Goal: Task Accomplishment & Management: Complete application form

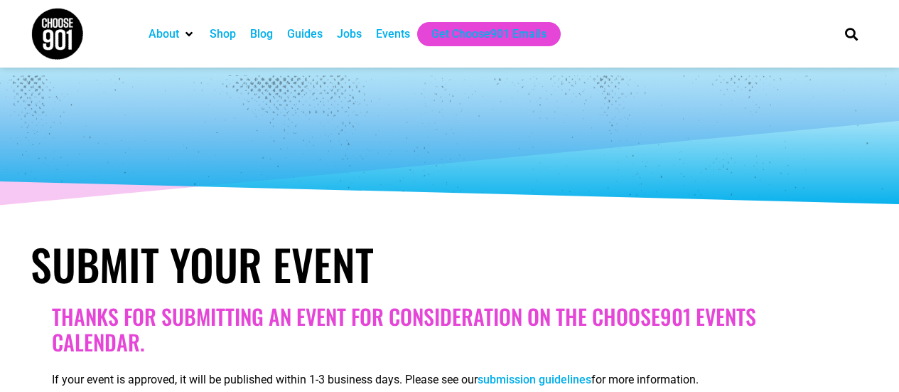
select select
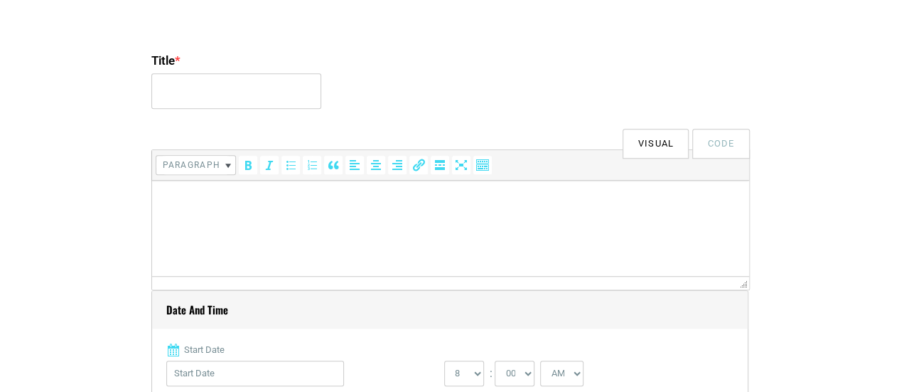
scroll to position [387, 0]
click at [258, 92] on input "Title *" at bounding box center [236, 91] width 170 height 36
type input "Free Seminar: Backyard Composting"
click at [223, 196] on p at bounding box center [450, 199] width 583 height 17
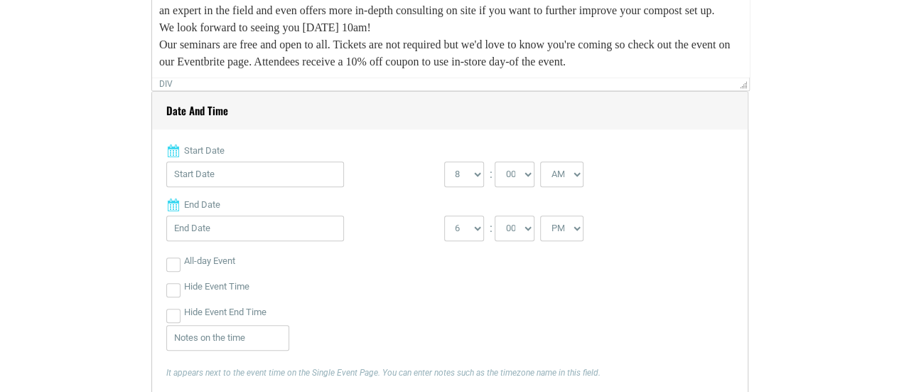
scroll to position [586, 0]
click at [203, 178] on input "Start Date" at bounding box center [255, 174] width 178 height 26
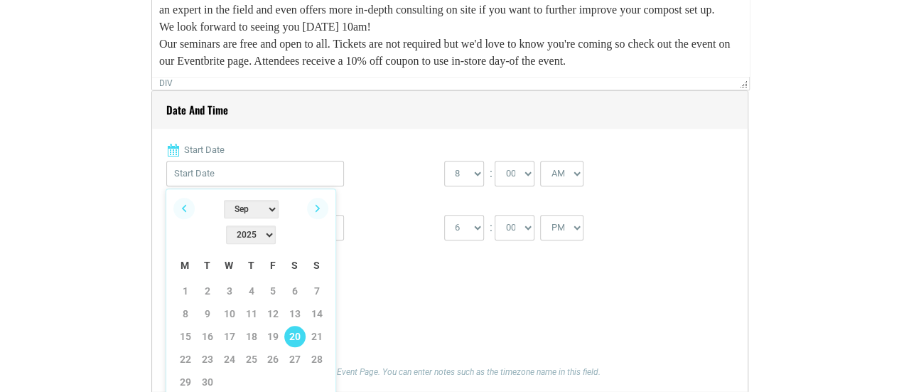
click at [293, 326] on link "20" at bounding box center [294, 336] width 21 height 21
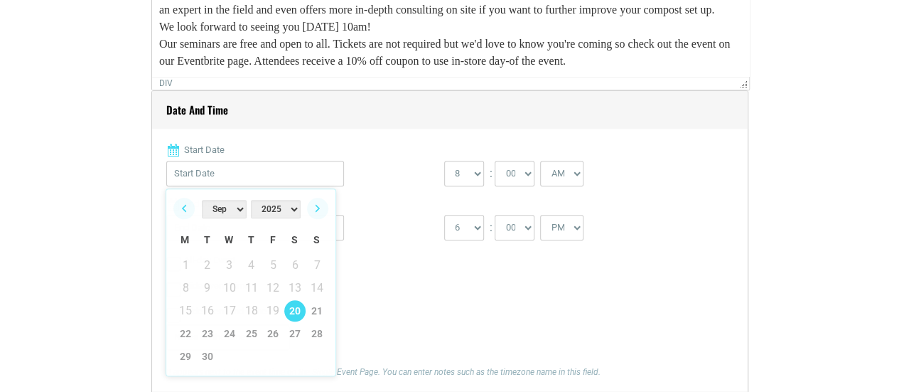
type input "[DATE]"
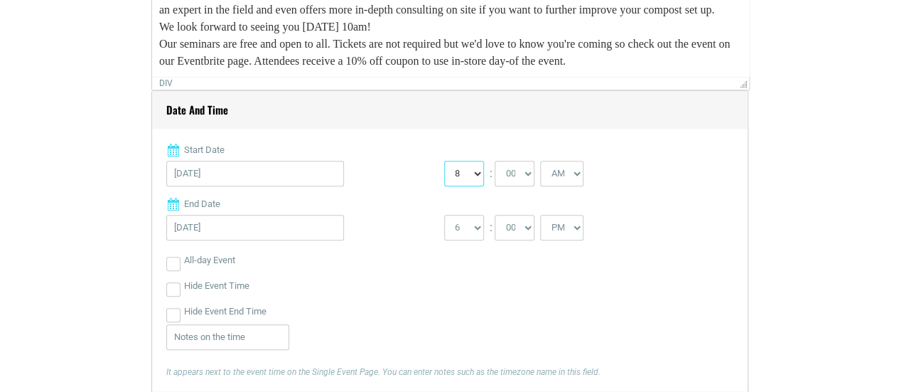
click at [472, 171] on select "0 1 2 3 4 5 6 7 8 9 10 11 12" at bounding box center [464, 174] width 40 height 26
select select "10"
click at [444, 161] on select "0 1 2 3 4 5 6 7 8 9 10 11 12" at bounding box center [464, 174] width 40 height 26
click at [466, 228] on select "1 2 3 4 5 6 7 8 9 10 11 12" at bounding box center [464, 228] width 40 height 26
select select "11"
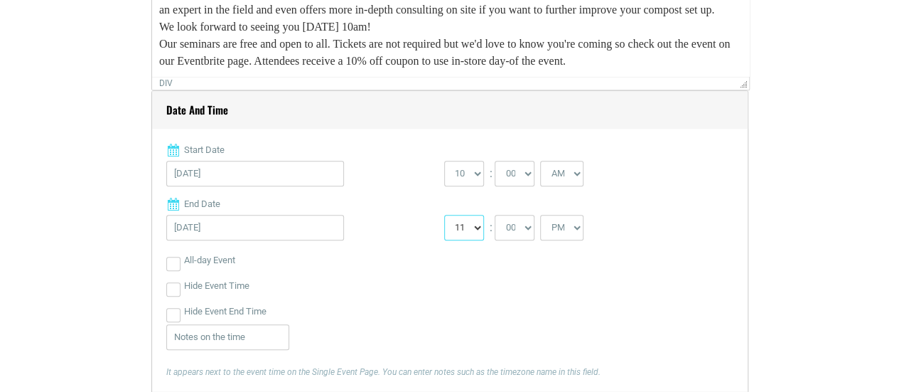
click at [444, 215] on select "1 2 3 4 5 6 7 8 9 10 11 12" at bounding box center [464, 228] width 40 height 26
click at [560, 225] on select "AM PM" at bounding box center [561, 228] width 43 height 26
select select "AM"
click at [540, 215] on select "AM PM" at bounding box center [561, 228] width 43 height 26
click at [424, 306] on div "Hide Event End Time" at bounding box center [449, 312] width 567 height 26
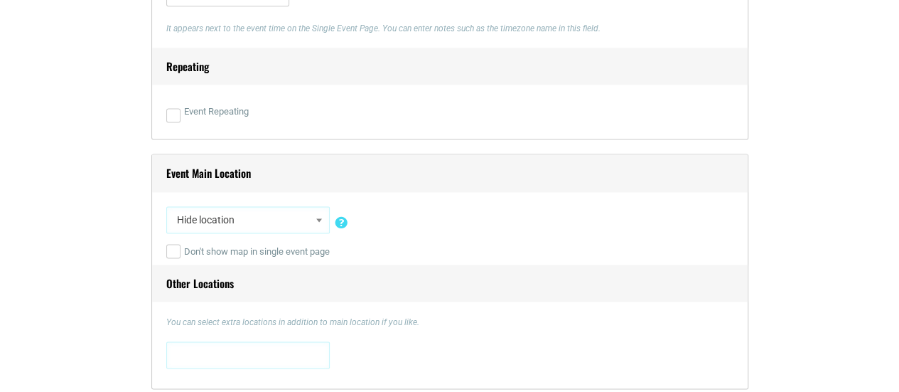
scroll to position [946, 0]
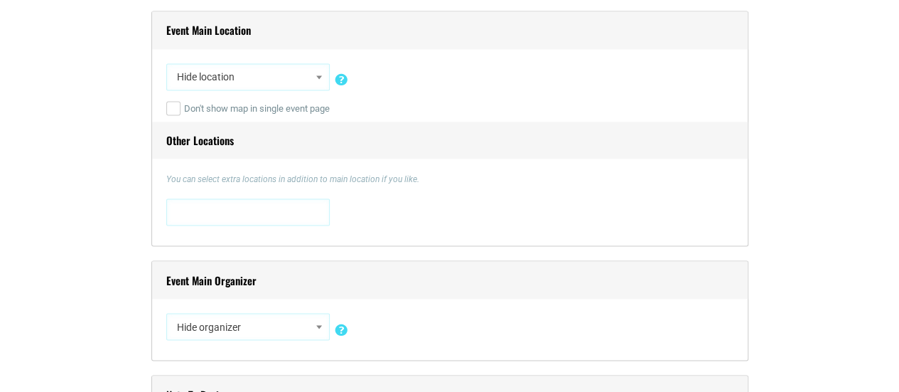
scroll to position [1092, 0]
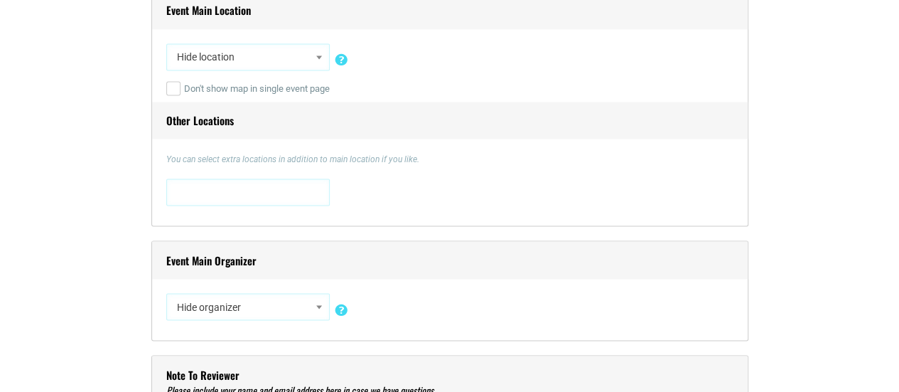
click at [244, 58] on span "Hide location" at bounding box center [248, 57] width 154 height 26
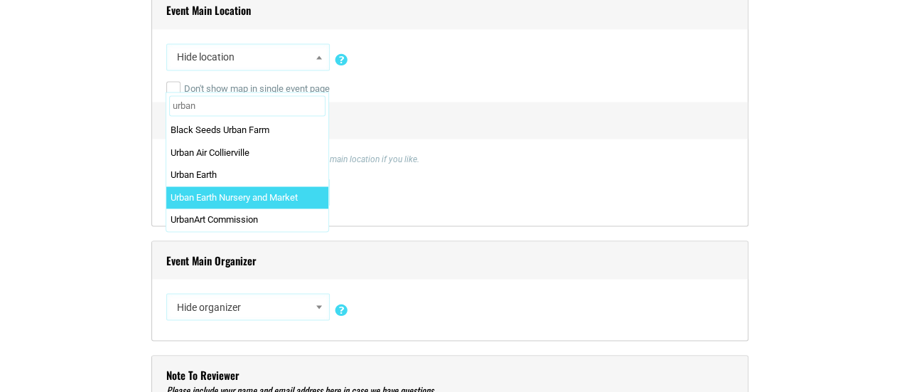
type input "urban"
select select "2494"
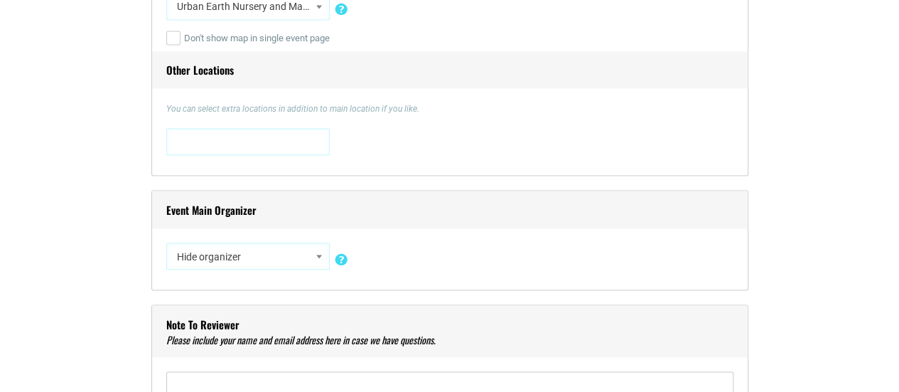
scroll to position [1187, 0]
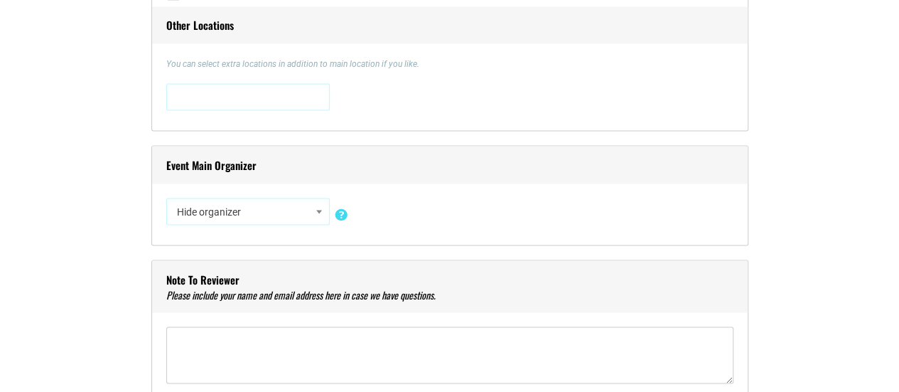
select select "3237"
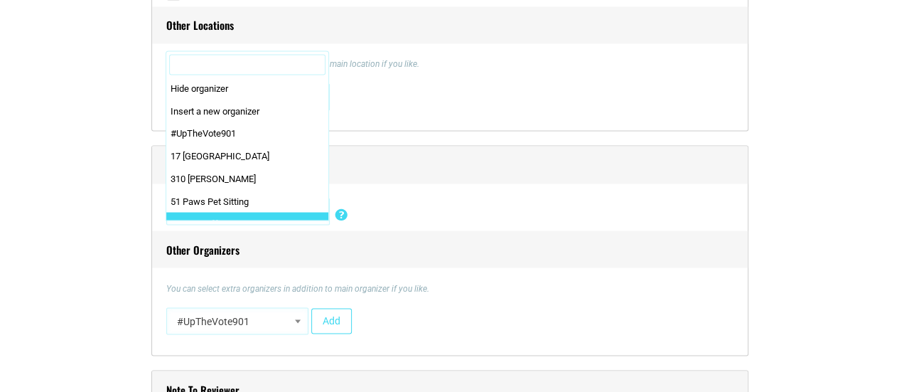
scroll to position [112, 0]
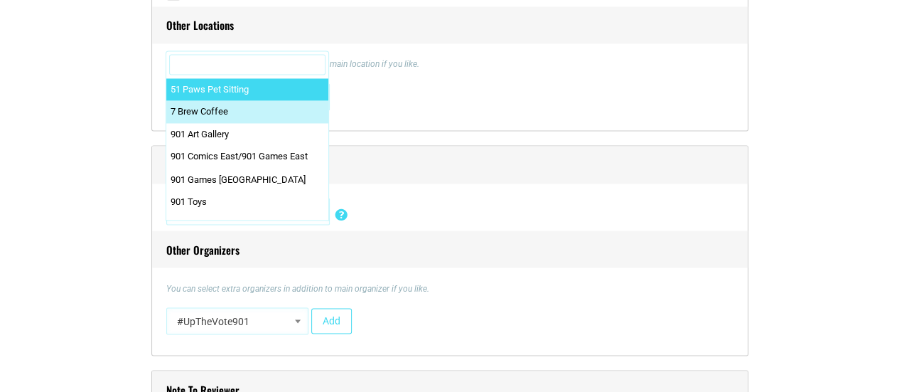
click at [212, 65] on input "Search" at bounding box center [247, 64] width 156 height 21
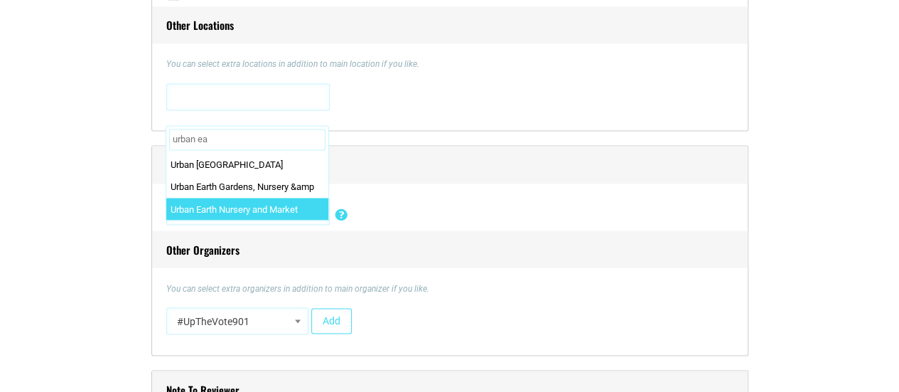
type input "urban ea"
select select "2495"
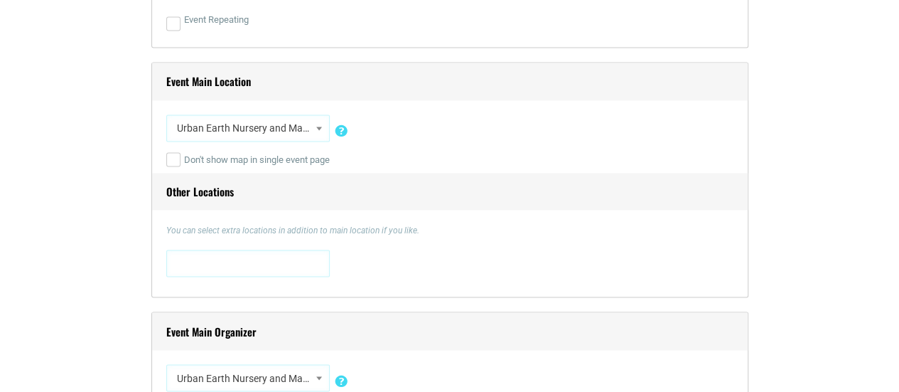
scroll to position [1013, 0]
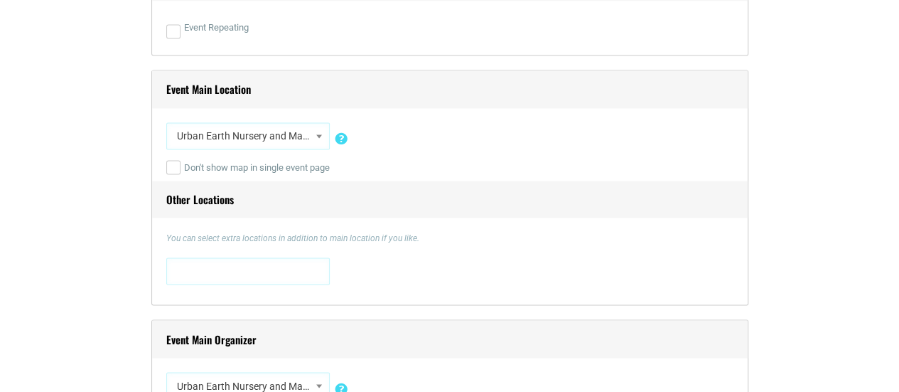
click at [261, 132] on span "Urban Earth Nursery and Market" at bounding box center [248, 136] width 154 height 26
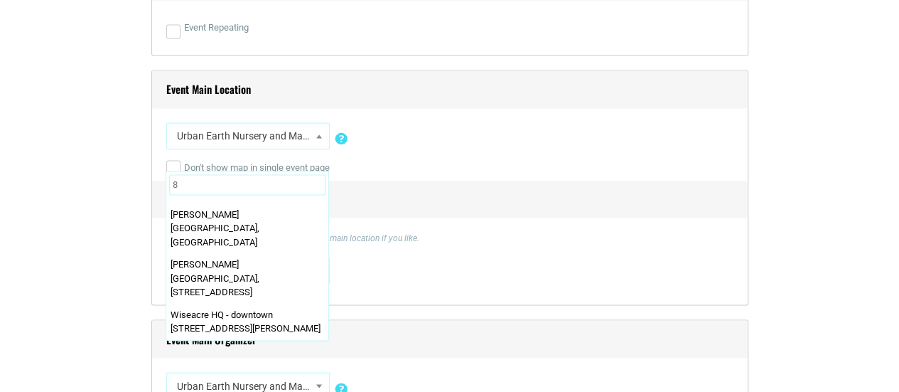
scroll to position [0, 0]
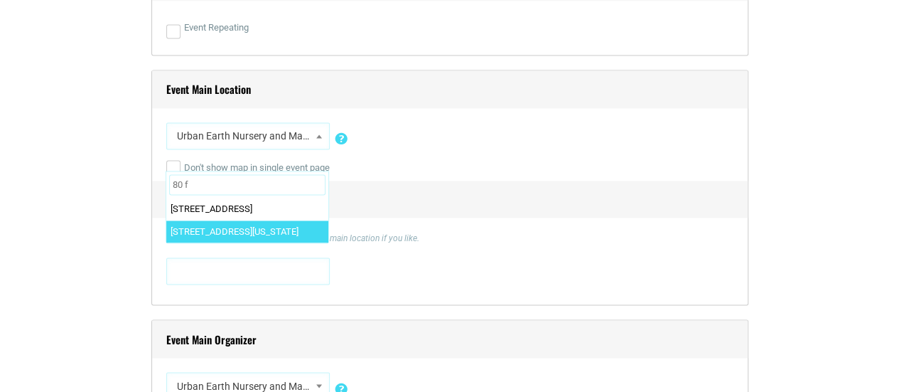
type input "80 f"
select select "3523"
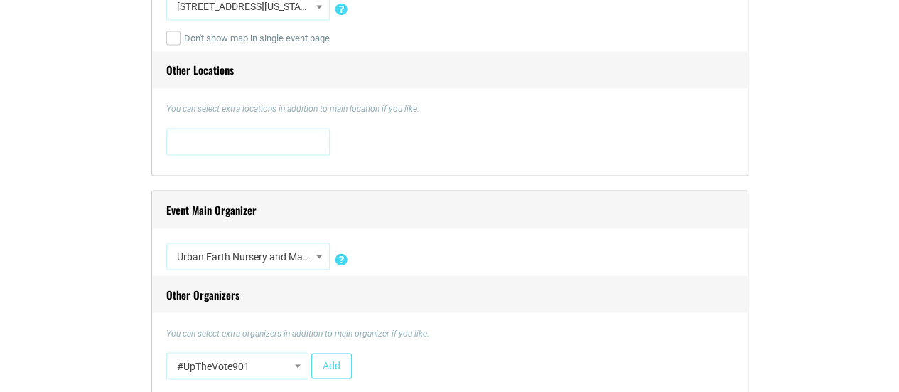
scroll to position [1199, 0]
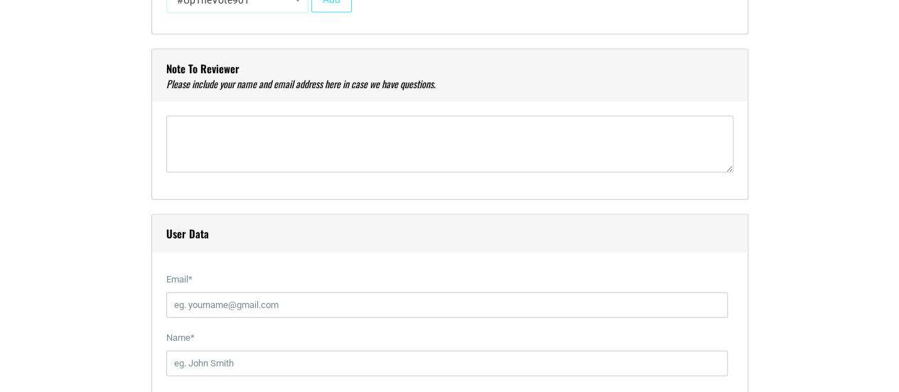
scroll to position [1510, 0]
click at [208, 136] on textarea"] at bounding box center [449, 142] width 567 height 57
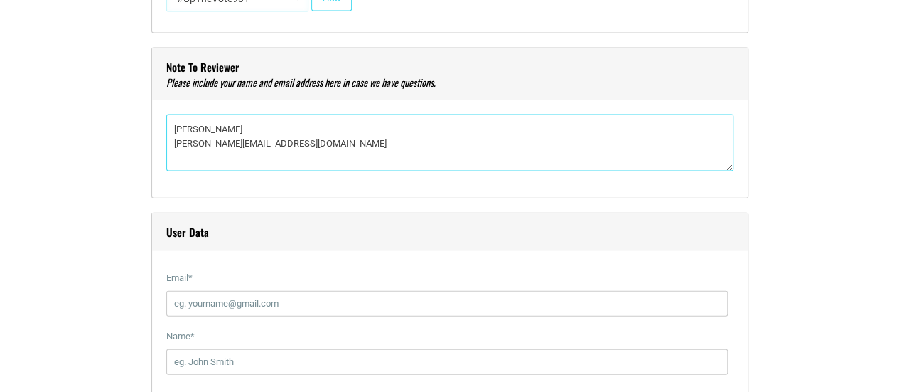
type textarea"] "[PERSON_NAME] [PERSON_NAME][EMAIL_ADDRESS][DOMAIN_NAME]"
click at [87, 210] on div "Title * Free Seminar: Backyard Composting Visual Code b i link b-quote del ins …" at bounding box center [450, 294] width 839 height 2796
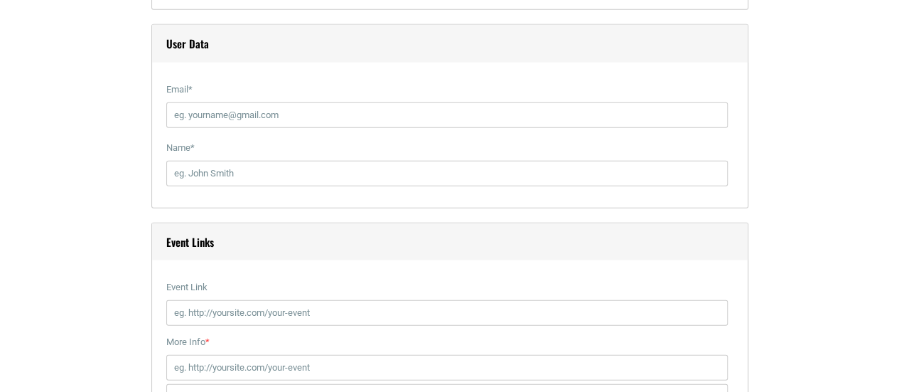
scroll to position [1709, 0]
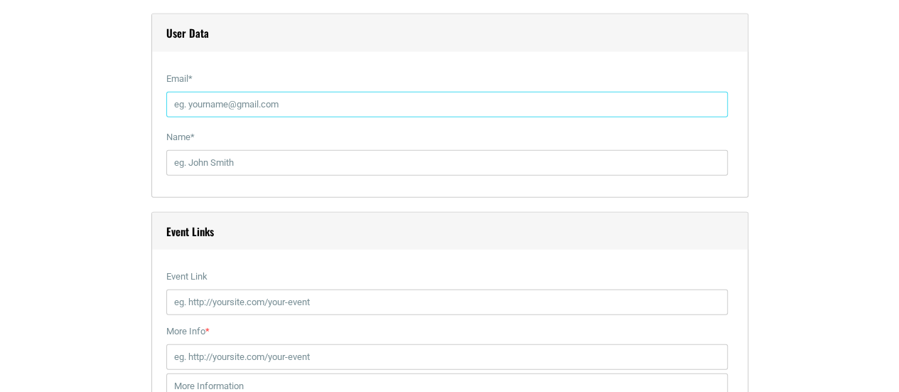
click at [191, 97] on input "Email *" at bounding box center [447, 105] width 562 height 26
type input "[EMAIL_ADDRESS][DOMAIN_NAME]"
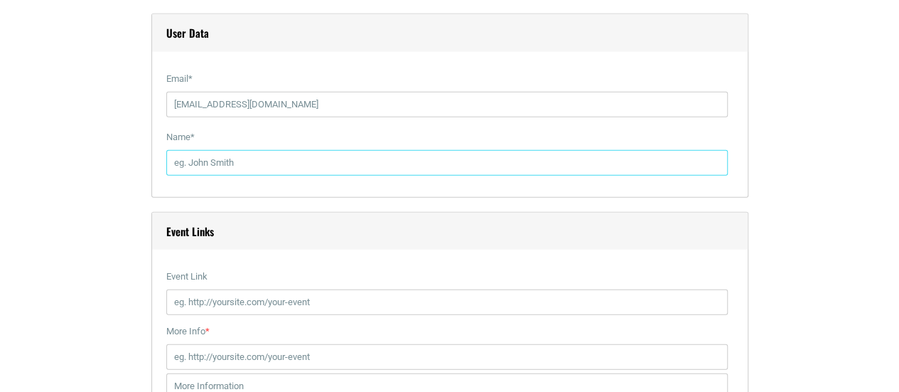
click at [222, 163] on input "Name *" at bounding box center [447, 163] width 562 height 26
type input "[PERSON_NAME]"
click at [33, 166] on div "Title * Free Seminar: Backyard Composting Visual Code b i link b-quote del ins …" at bounding box center [450, 95] width 839 height 2796
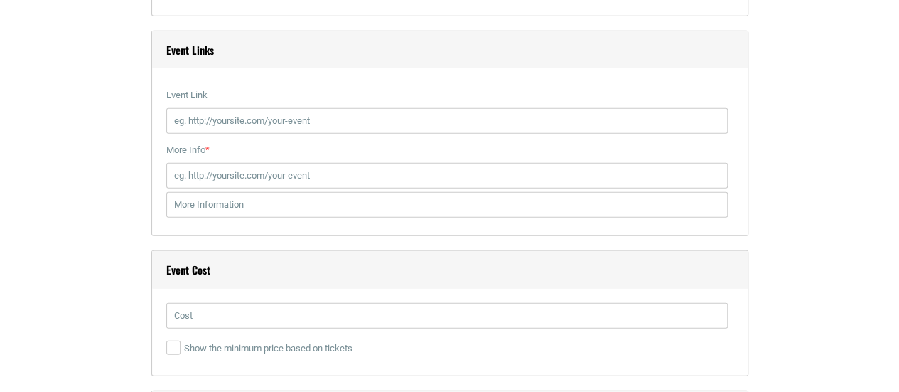
scroll to position [1889, 0]
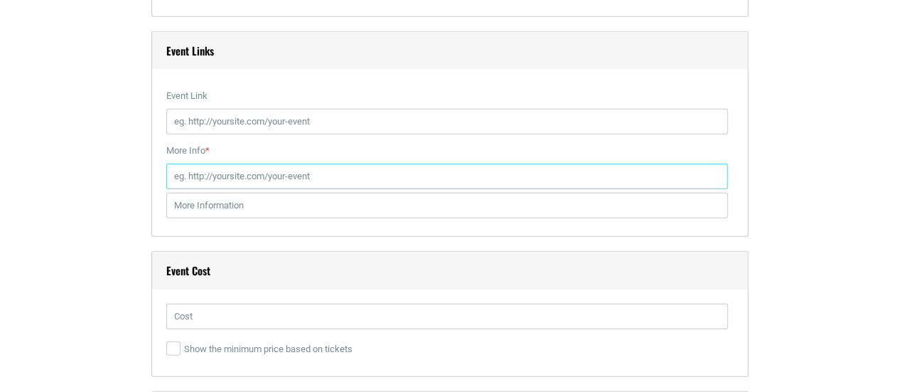
click at [205, 173] on input "More Info *" at bounding box center [447, 177] width 562 height 26
paste input "[URL][DOMAIN_NAME][DATE]"
type input "[URL][DOMAIN_NAME][DATE]"
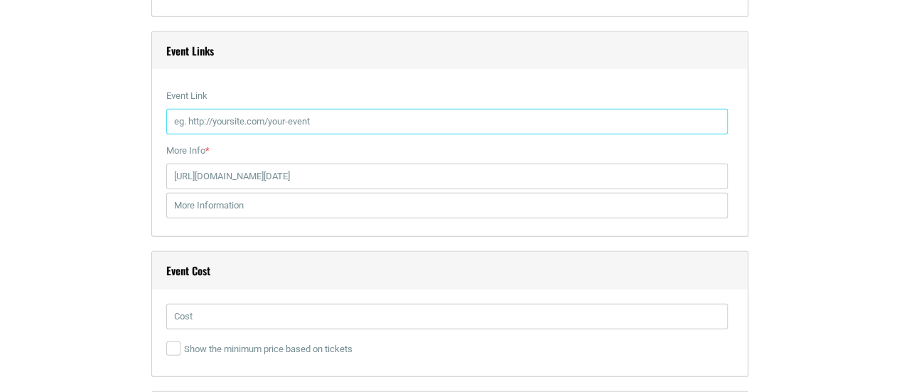
click at [252, 112] on input "Event Link" at bounding box center [447, 122] width 562 height 26
paste input "[URL][DOMAIN_NAME][DATE]"
type input "[URL][DOMAIN_NAME][DATE]"
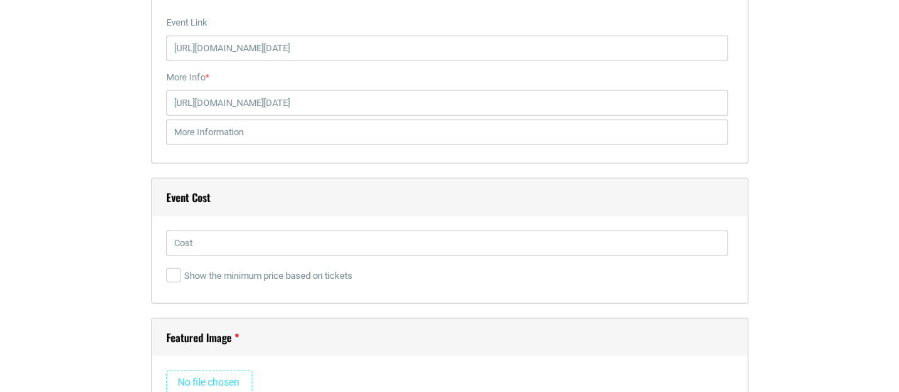
scroll to position [1965, 0]
click at [220, 251] on div at bounding box center [449, 244] width 567 height 33
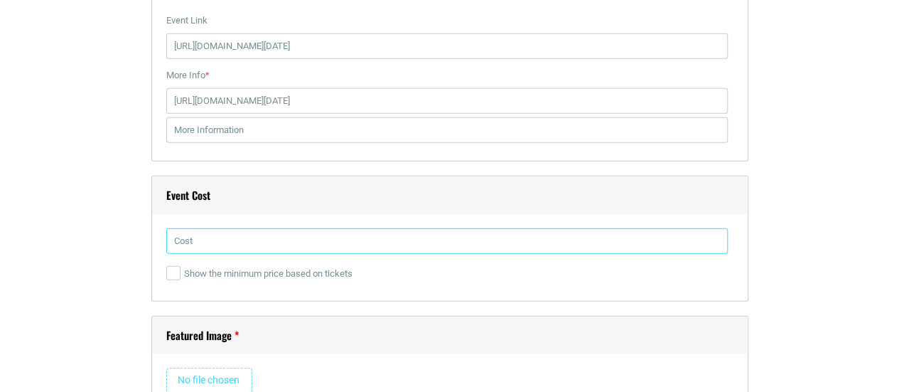
click at [210, 247] on input "text" at bounding box center [447, 241] width 562 height 26
type input "Free"
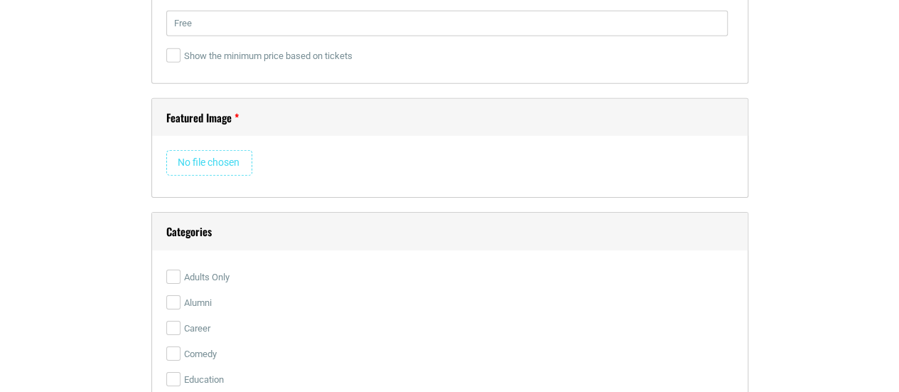
scroll to position [2185, 0]
click at [222, 159] on input "file" at bounding box center [209, 160] width 86 height 26
type input "C:\fakepath\Screenshot [DATE] 112429.png"
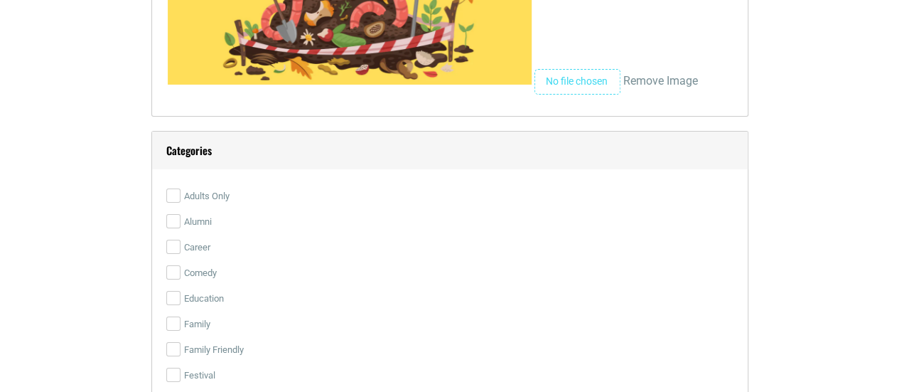
scroll to position [2506, 0]
click at [174, 291] on input "Education" at bounding box center [173, 297] width 14 height 14
checkbox input "true"
click at [172, 345] on input "Family Friendly" at bounding box center [173, 348] width 14 height 14
checkbox input "true"
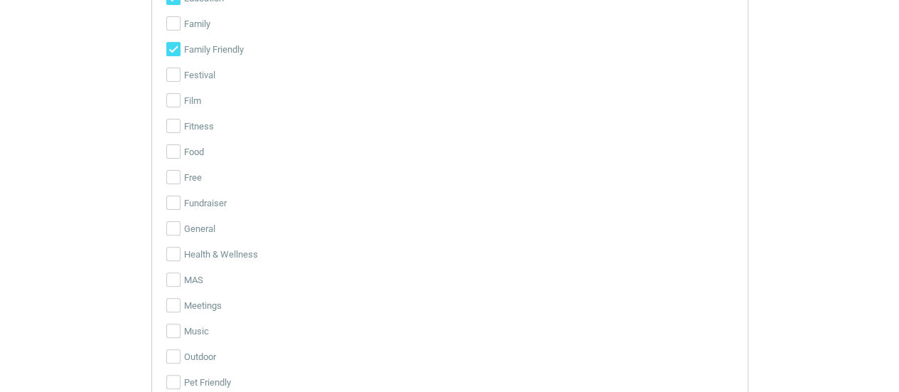
scroll to position [2814, 0]
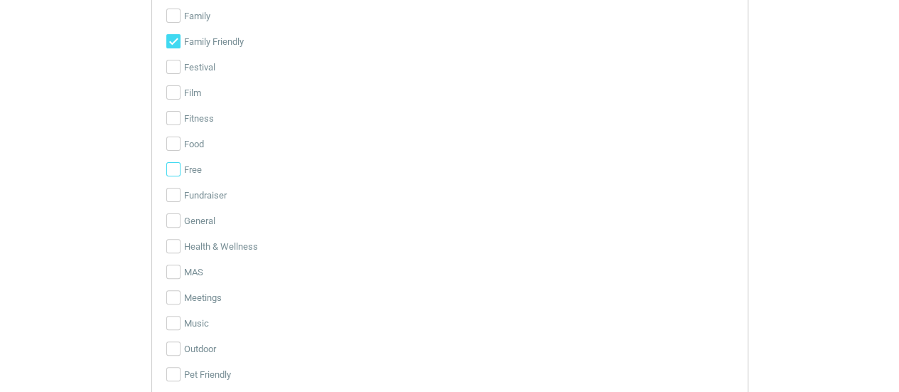
click at [171, 162] on input "Free" at bounding box center [173, 169] width 14 height 14
checkbox input "true"
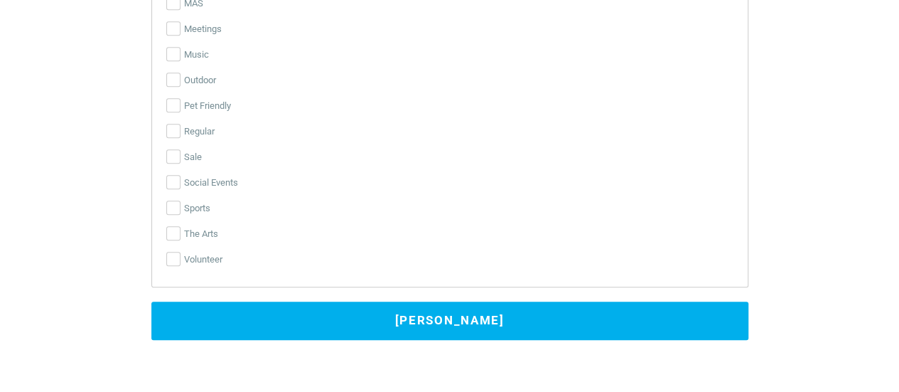
scroll to position [3084, 0]
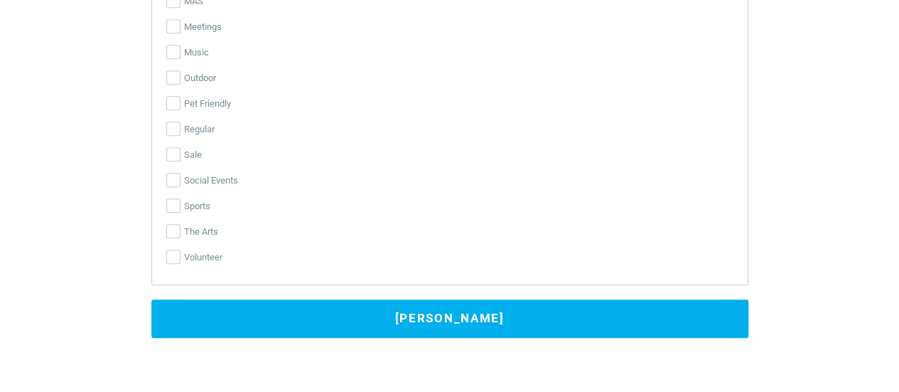
click at [498, 314] on button "[PERSON_NAME]" at bounding box center [449, 318] width 597 height 38
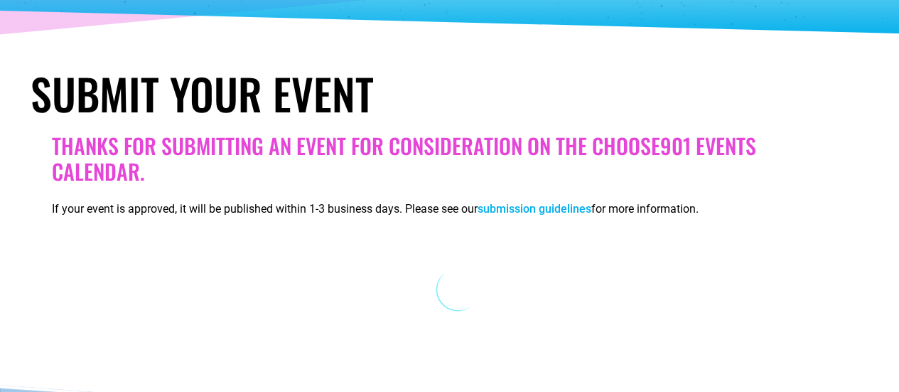
scroll to position [0, 0]
